Goal: Task Accomplishment & Management: Use online tool/utility

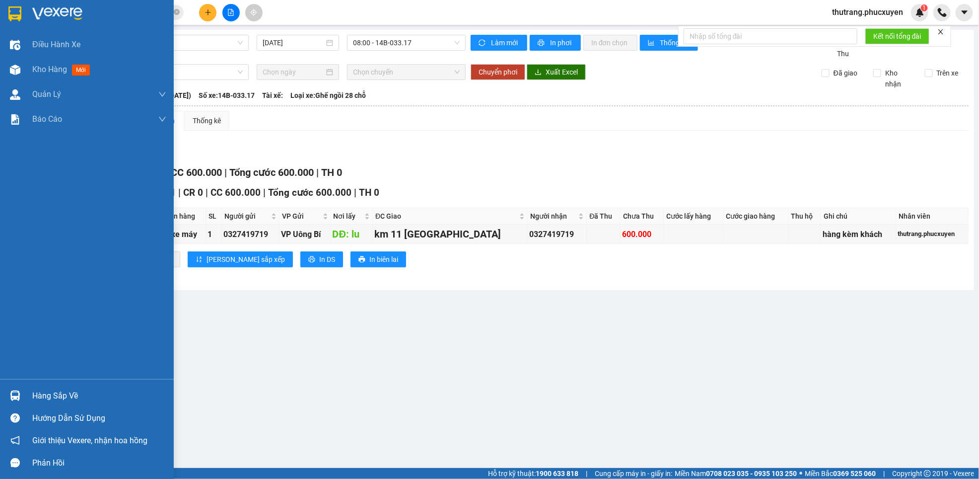
click at [61, 395] on div "Hàng sắp về" at bounding box center [99, 395] width 134 height 15
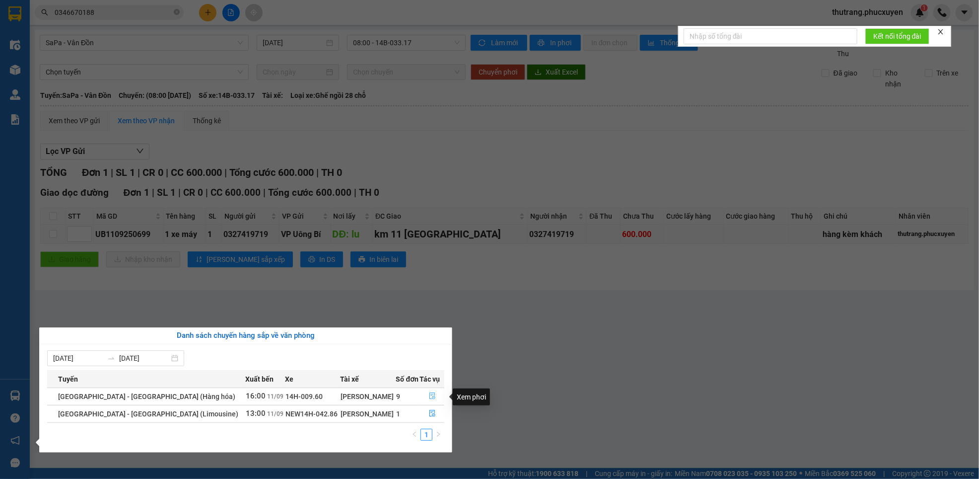
click at [430, 395] on icon "file-done" at bounding box center [433, 396] width 6 height 7
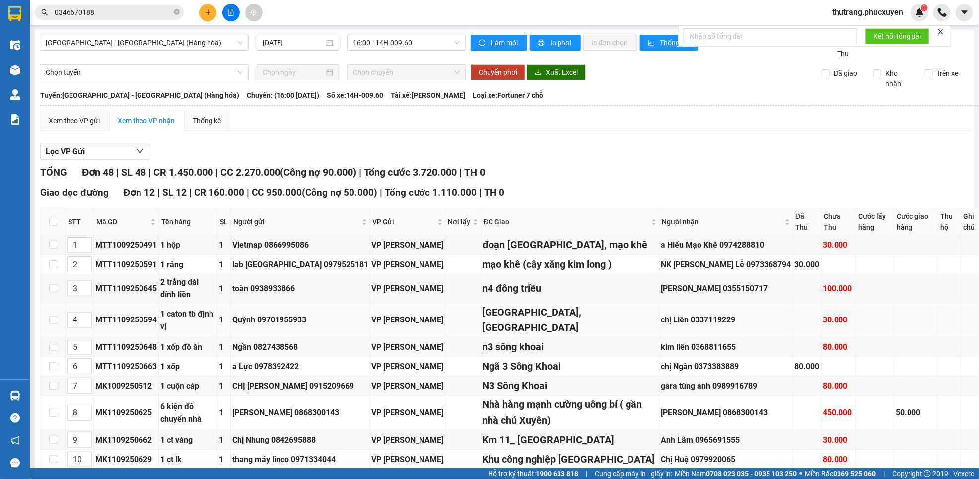
type input "[DATE]"
click at [204, 7] on button at bounding box center [207, 12] width 17 height 17
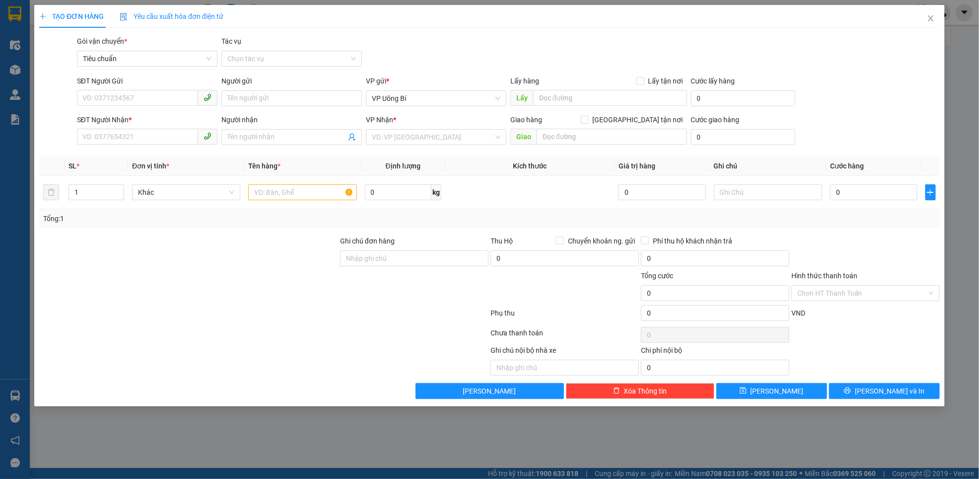
click at [926, 421] on div "TẠO ĐƠN HÀNG Yêu cầu xuất hóa đơn điện tử Transit Pickup Surcharge Ids Transit …" at bounding box center [489, 239] width 979 height 479
click at [931, 19] on icon "close" at bounding box center [930, 18] width 5 height 6
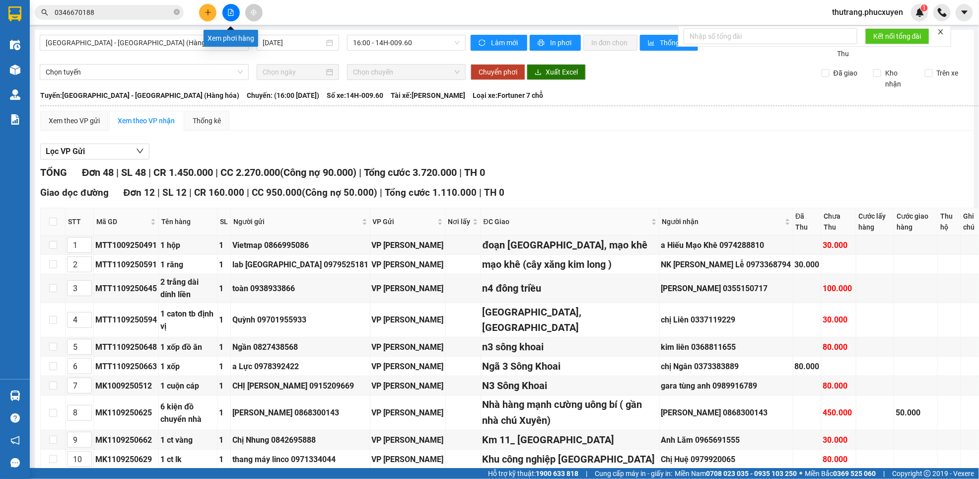
click at [232, 9] on icon "file-add" at bounding box center [230, 12] width 5 height 7
click at [232, 8] on button at bounding box center [230, 12] width 17 height 17
click at [148, 42] on span "[GEOGRAPHIC_DATA] - [GEOGRAPHIC_DATA] (Hàng hóa)" at bounding box center [144, 42] width 197 height 15
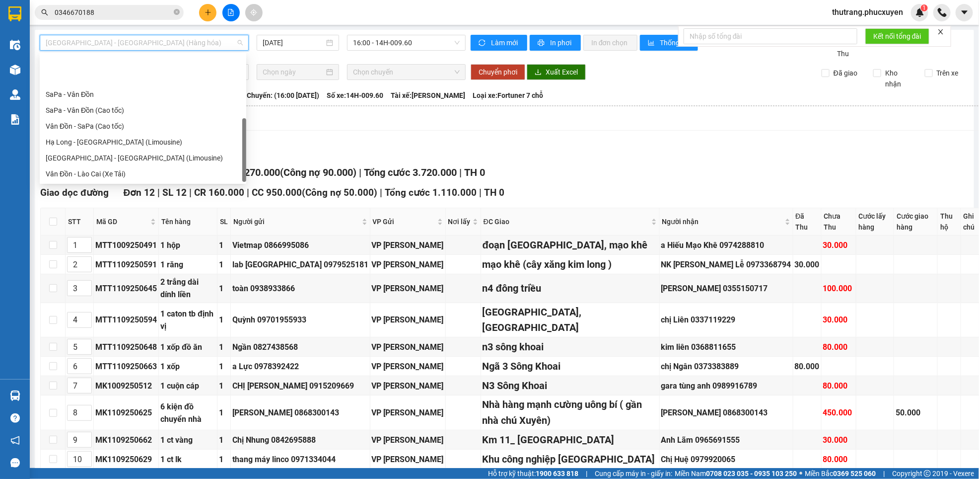
scroll to position [48, 0]
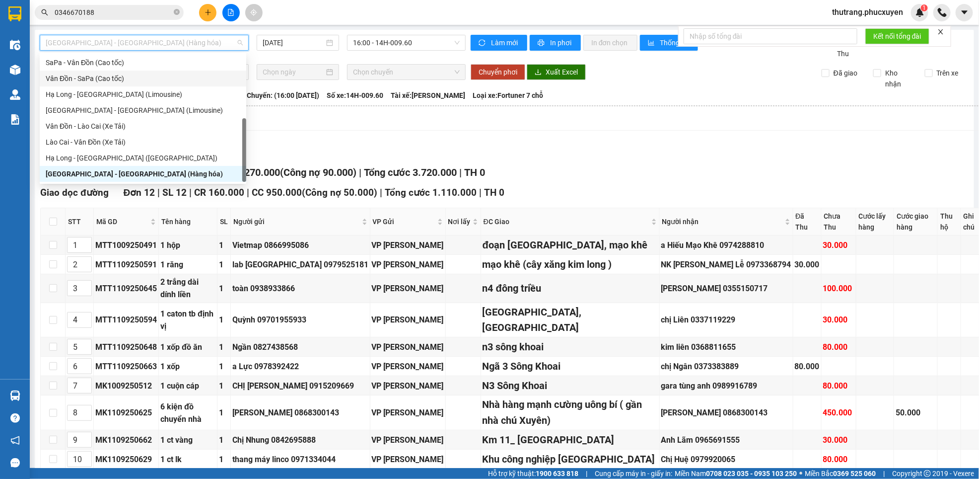
click at [79, 77] on div "Vân Đồn - SaPa (Cao tốc)" at bounding box center [143, 78] width 195 height 11
type input "[DATE]"
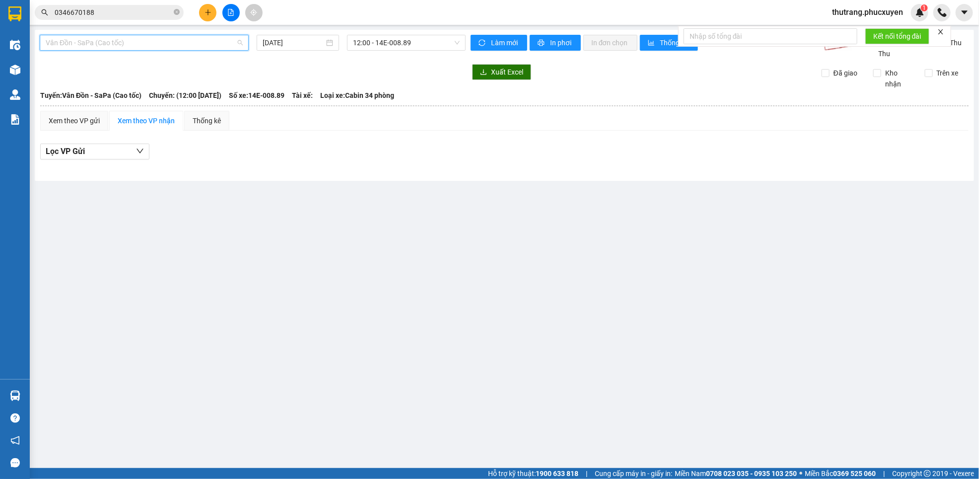
click at [113, 42] on span "Vân Đồn - SaPa (Cao tốc)" at bounding box center [144, 42] width 197 height 15
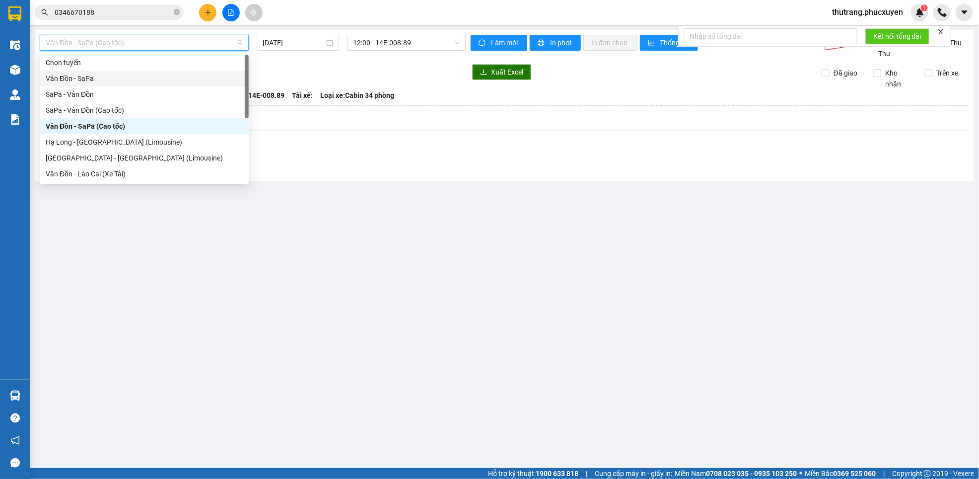
click at [67, 73] on div "Vân Đồn - SaPa" at bounding box center [144, 78] width 197 height 11
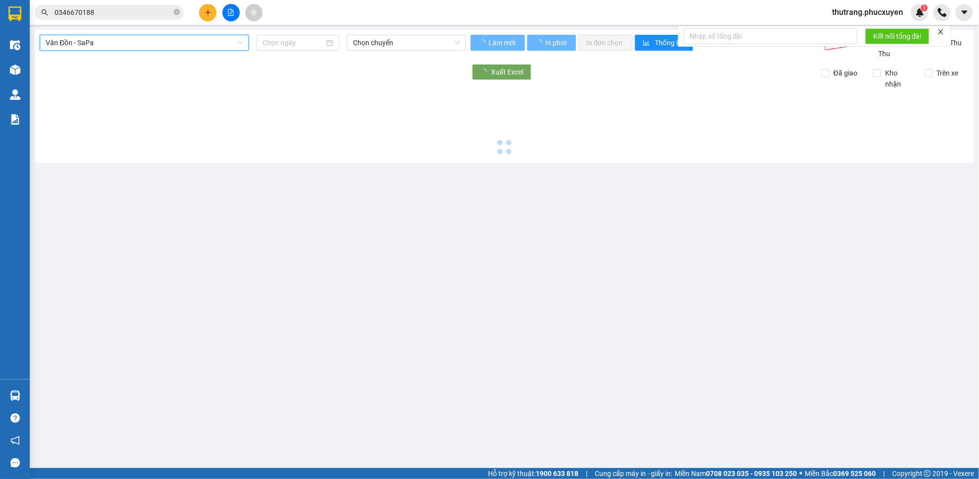
type input "[DATE]"
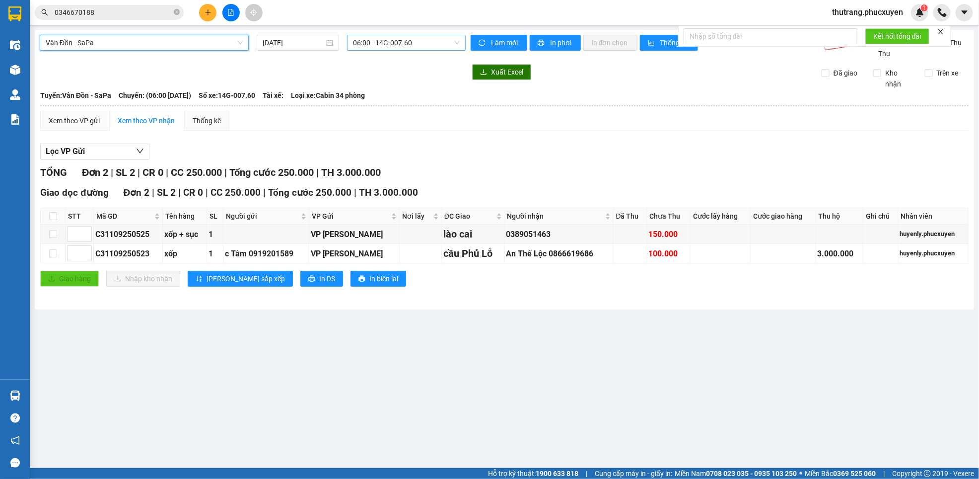
click at [421, 43] on span "06:00 - 14G-007.60" at bounding box center [406, 42] width 107 height 15
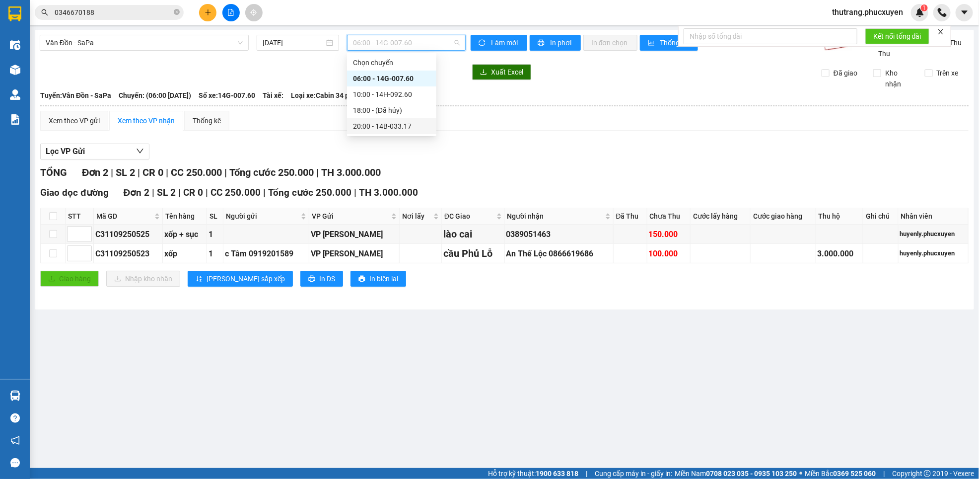
click at [374, 124] on div "20:00 - 14B-033.17" at bounding box center [391, 126] width 77 height 11
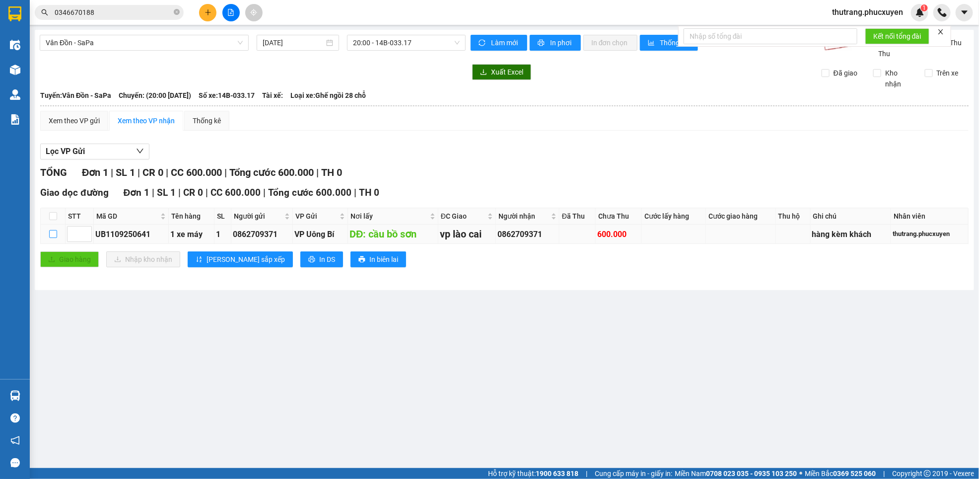
click at [55, 238] on input "checkbox" at bounding box center [53, 234] width 8 height 8
checkbox input "true"
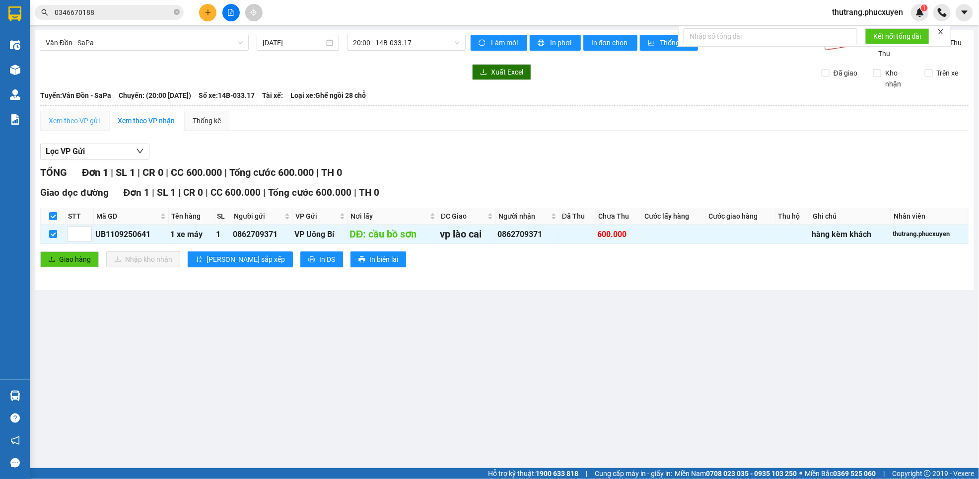
click at [56, 112] on div "Xem theo VP gửi" at bounding box center [74, 121] width 68 height 20
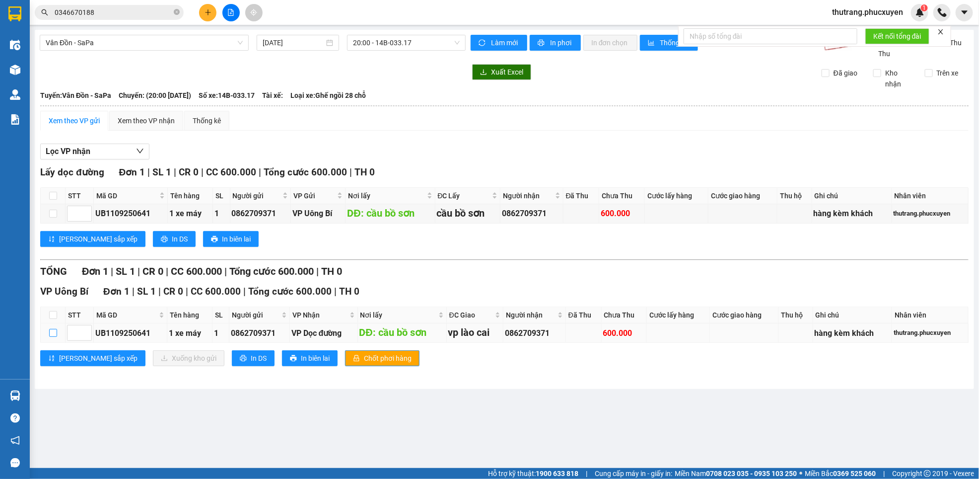
click at [49, 337] on input "checkbox" at bounding box center [53, 333] width 8 height 8
checkbox input "true"
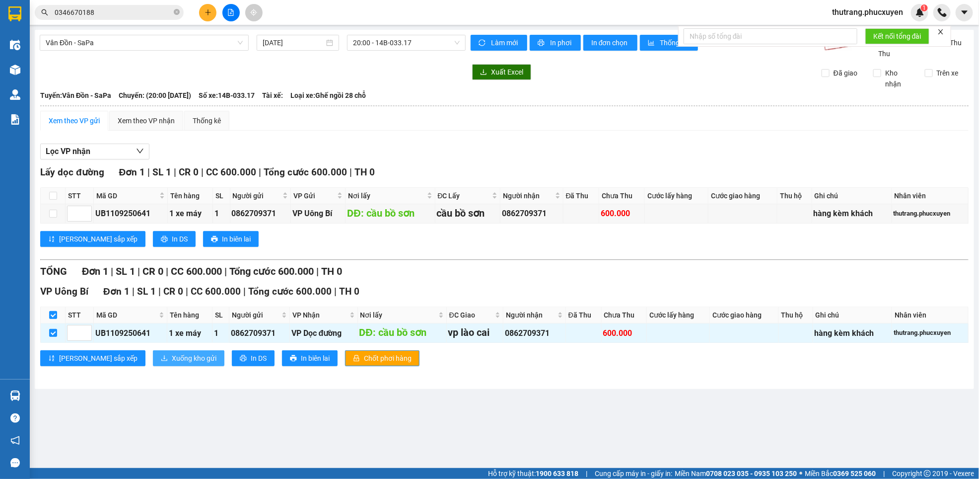
click at [172, 361] on span "Xuống kho gửi" at bounding box center [194, 358] width 45 height 11
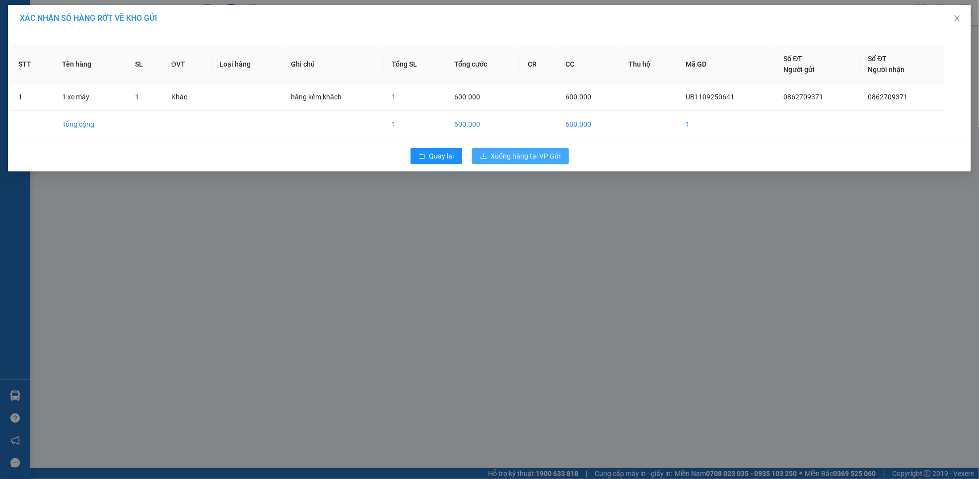
click at [509, 155] on span "Xuống hàng tại VP Gửi" at bounding box center [526, 155] width 70 height 11
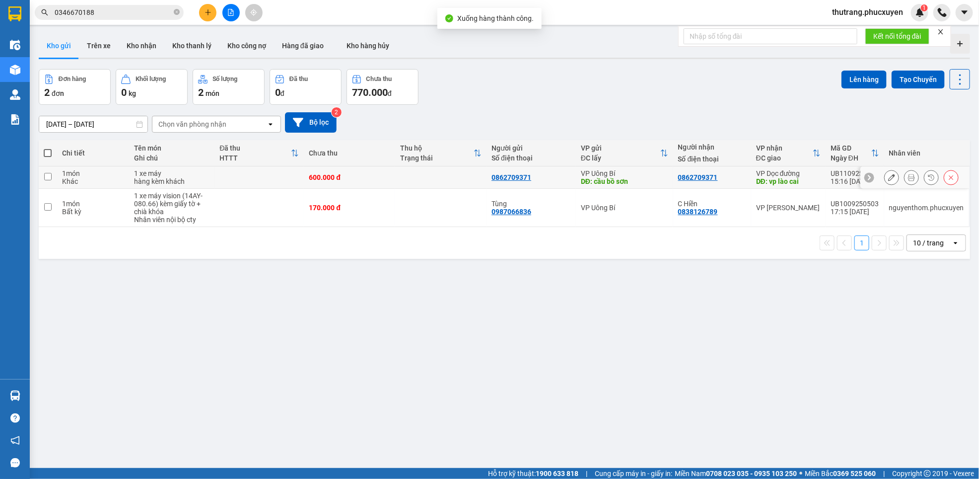
click at [558, 177] on div "0862709371" at bounding box center [531, 177] width 79 height 8
checkbox input "true"
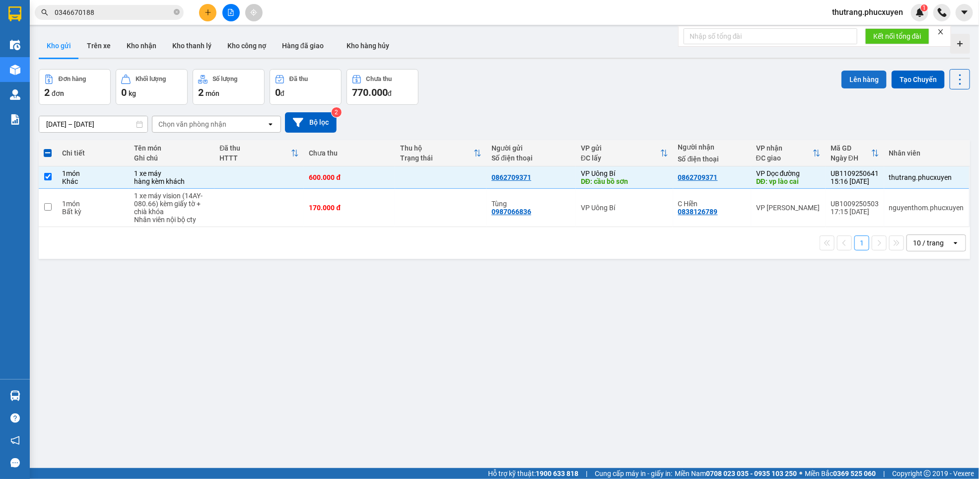
click at [849, 75] on button "Lên hàng" at bounding box center [864, 80] width 45 height 18
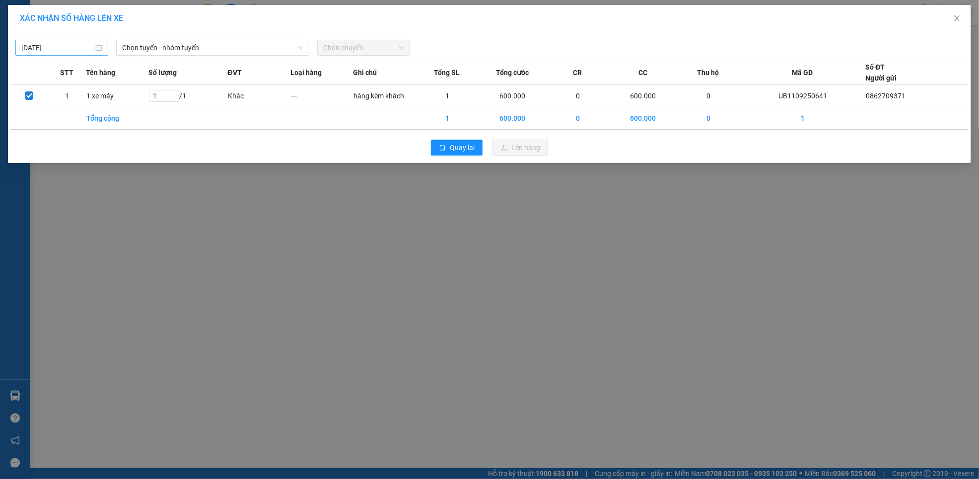
click at [97, 46] on div "[DATE]" at bounding box center [61, 47] width 81 height 11
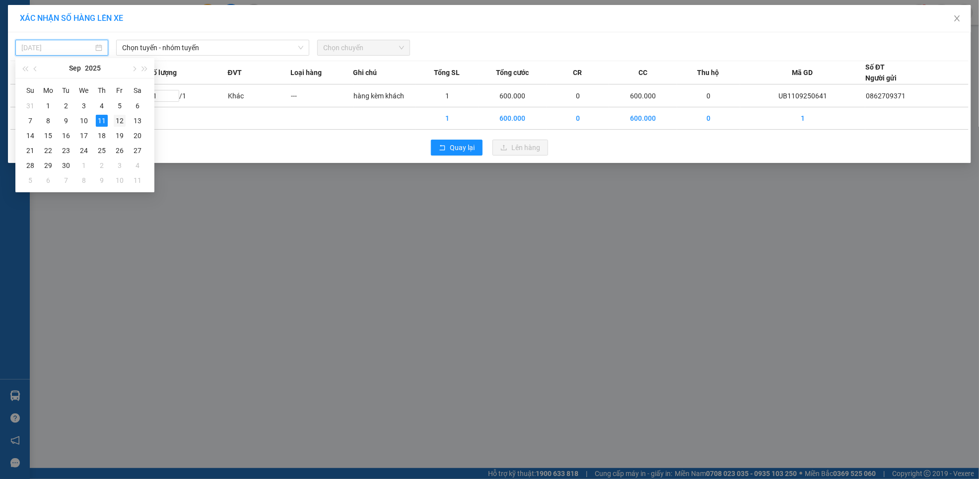
click at [116, 118] on div "12" at bounding box center [120, 121] width 12 height 12
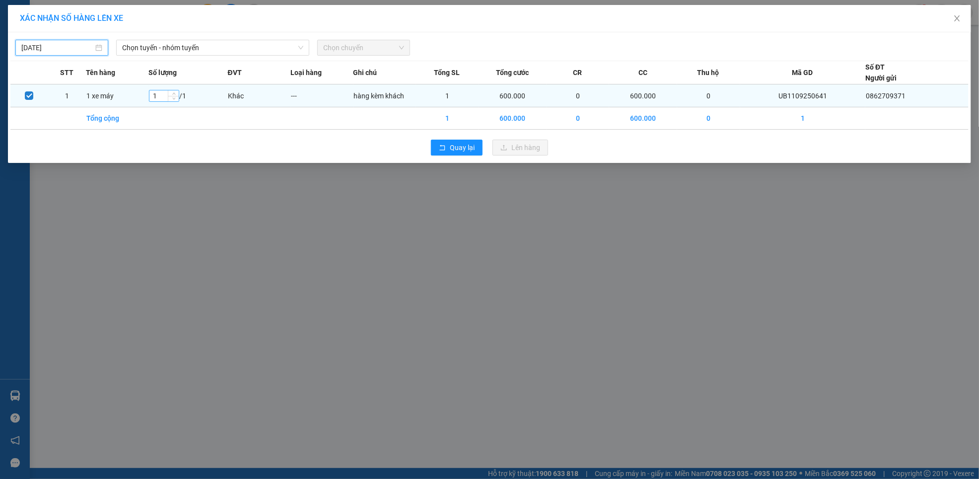
type input "[DATE]"
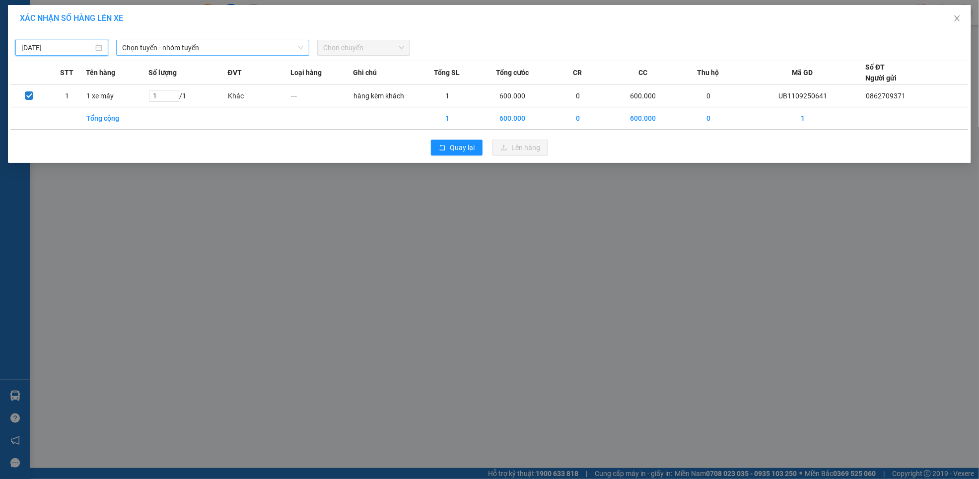
click at [226, 47] on span "Chọn tuyến - nhóm tuyến" at bounding box center [213, 47] width 182 height 15
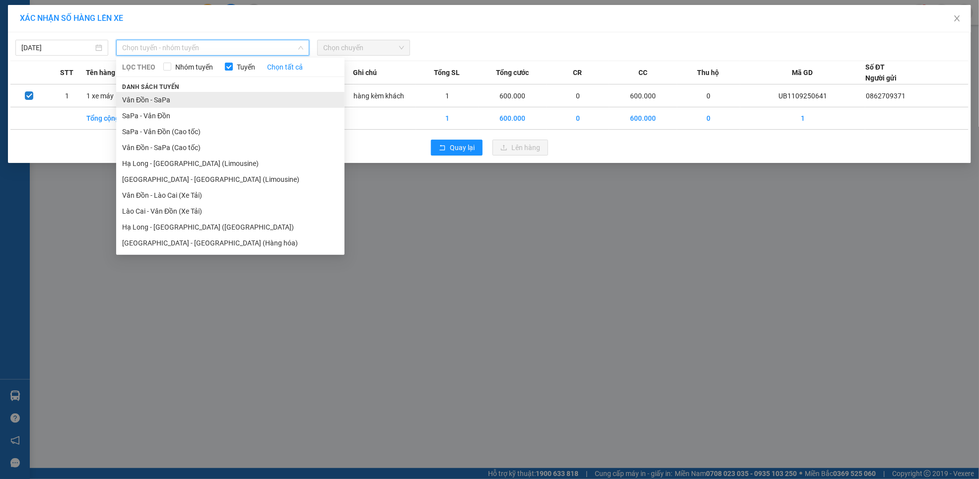
click at [148, 99] on li "Vân Đồn - SaPa" at bounding box center [230, 100] width 228 height 16
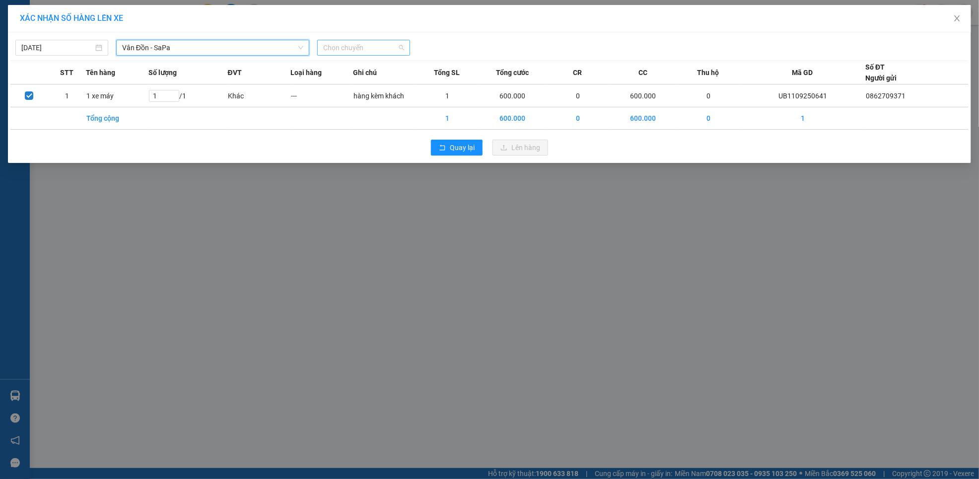
click at [338, 51] on span "Chọn chuyến" at bounding box center [363, 47] width 81 height 15
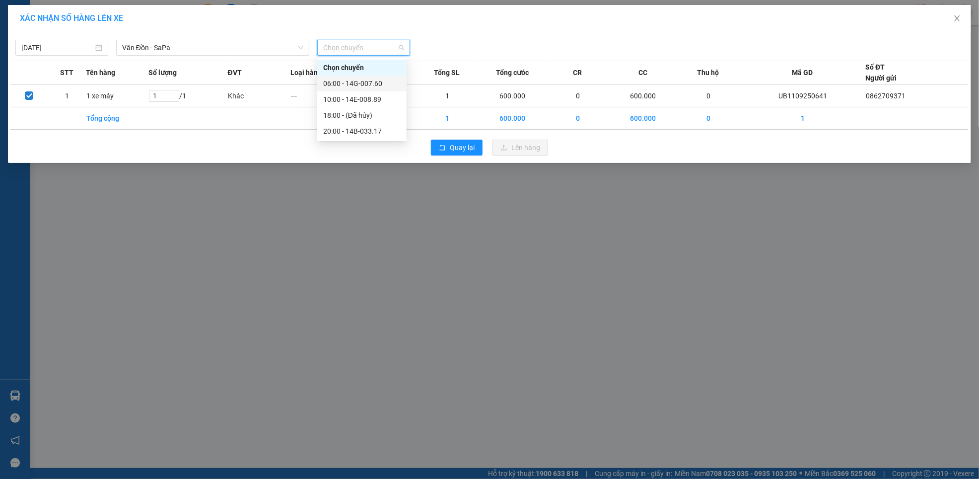
click at [338, 81] on div "06:00 - 14G-007.60" at bounding box center [361, 83] width 77 height 11
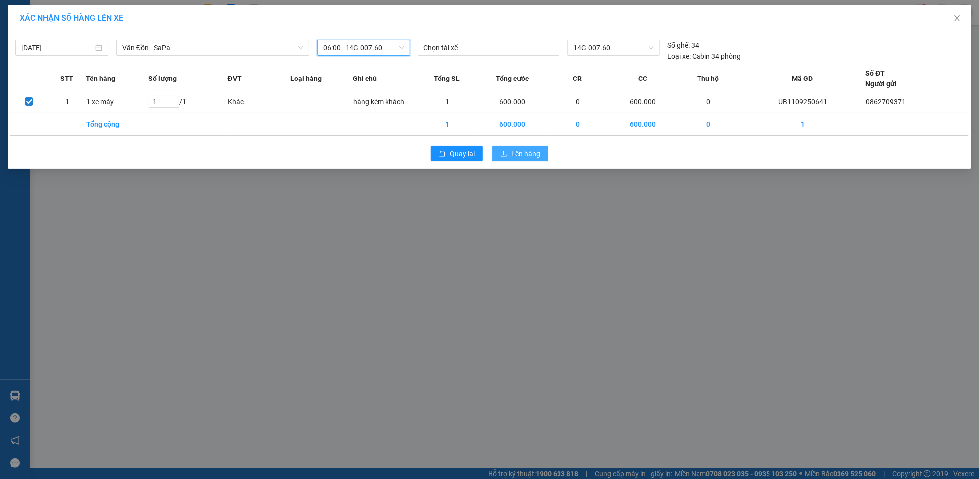
click at [523, 154] on span "Lên hàng" at bounding box center [526, 153] width 29 height 11
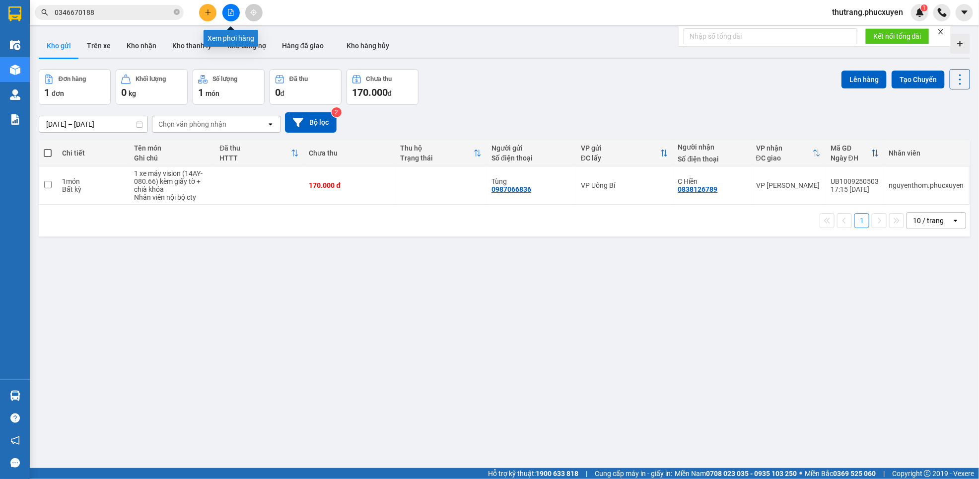
click at [231, 16] on button at bounding box center [230, 12] width 17 height 17
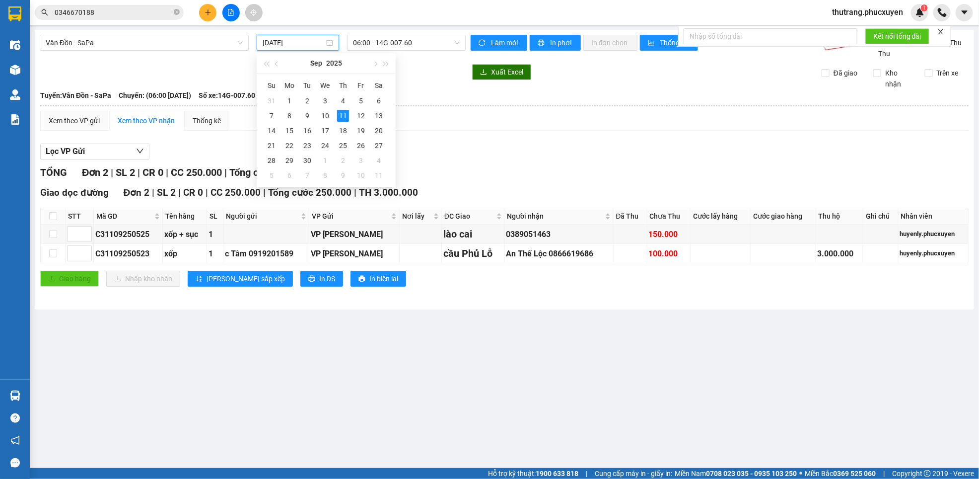
click at [320, 43] on input "[DATE]" at bounding box center [294, 42] width 62 height 11
click at [363, 118] on div "12" at bounding box center [361, 116] width 12 height 12
type input "[DATE]"
